Goal: Task Accomplishment & Management: Use online tool/utility

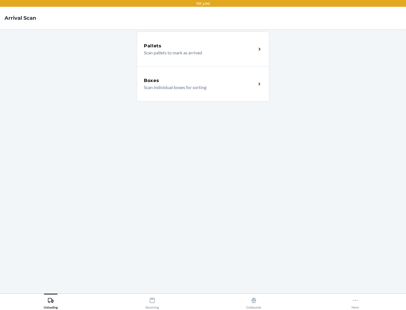
click at [200, 81] on div "Boxes" at bounding box center [200, 80] width 112 height 7
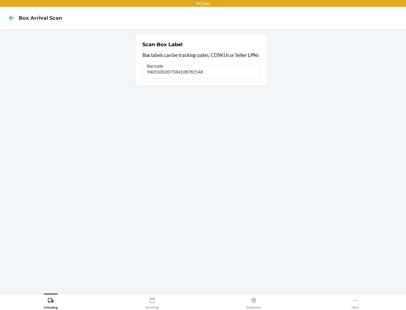
type input "9405500207584108782148"
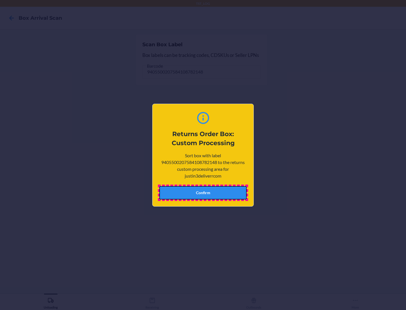
click at [203, 192] on button "Confirm" at bounding box center [202, 193] width 87 height 14
